Goal: Go to known website: Go to known website

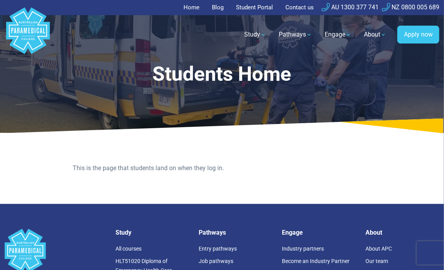
click at [382, 161] on div "This is the page that students land on when they log in." at bounding box center [222, 171] width 444 height 65
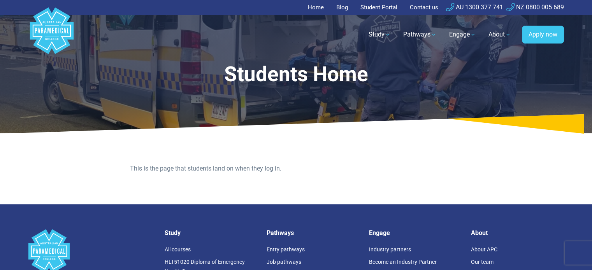
click at [384, 9] on link "Student Portal" at bounding box center [379, 7] width 46 height 15
click at [378, 9] on link "Student Portal" at bounding box center [379, 7] width 46 height 15
